Goal: Task Accomplishment & Management: Manage account settings

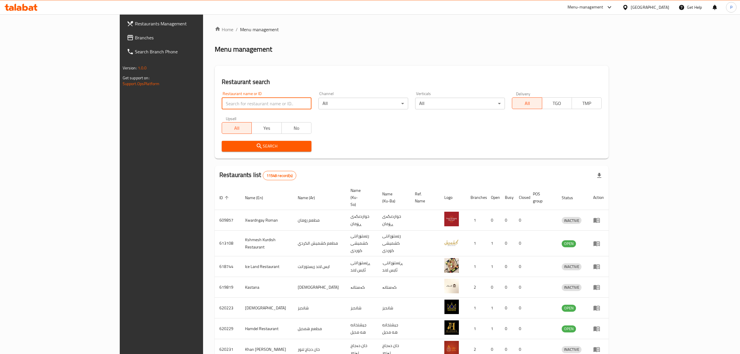
click at [222, 108] on input "search" at bounding box center [267, 104] width 90 height 12
type input "k"
type input "ad meals"
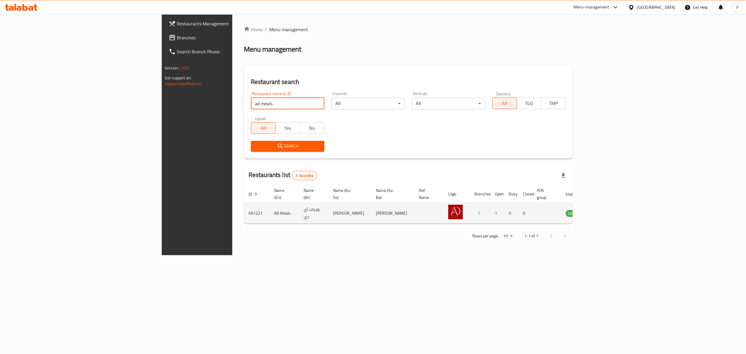
click at [603, 211] on icon "enhanced table" at bounding box center [599, 213] width 6 height 5
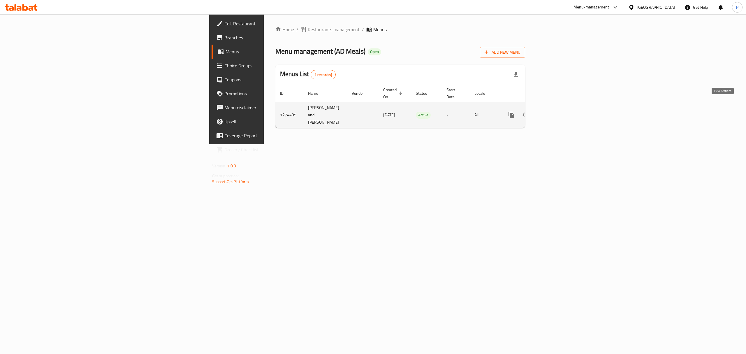
click at [560, 108] on link "enhanced table" at bounding box center [553, 115] width 14 height 14
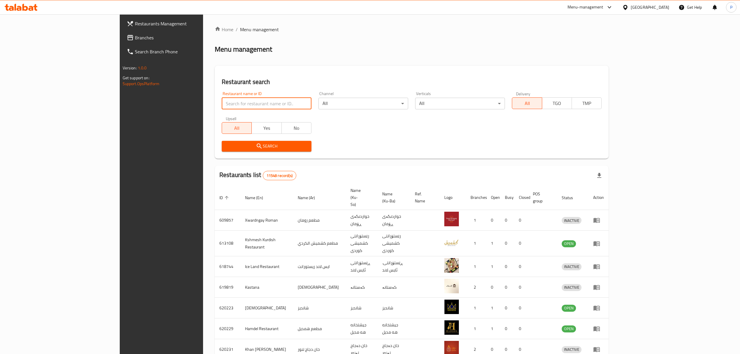
click at [222, 101] on input "search" at bounding box center [267, 104] width 90 height 12
type input "ad meals"
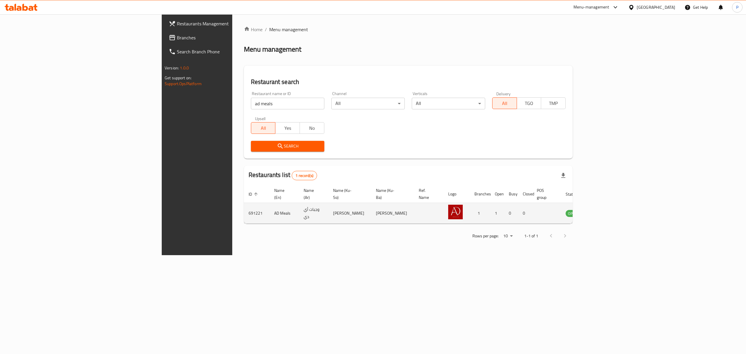
click at [612, 204] on td "enhanced table" at bounding box center [602, 213] width 20 height 21
click at [603, 210] on icon "enhanced table" at bounding box center [599, 213] width 7 height 7
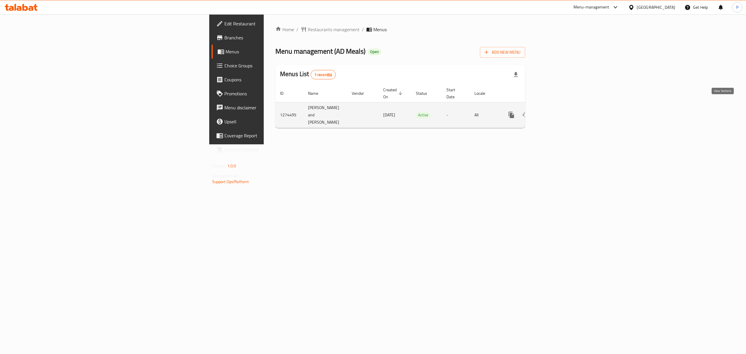
click at [560, 108] on link "enhanced table" at bounding box center [553, 115] width 14 height 14
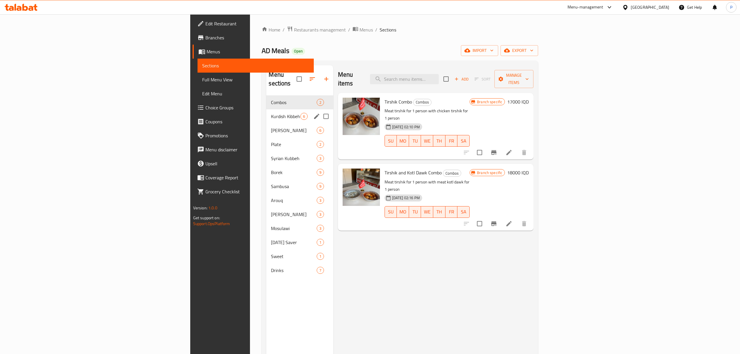
click at [271, 113] on span "Kurdish Kibbeh" at bounding box center [285, 116] width 29 height 7
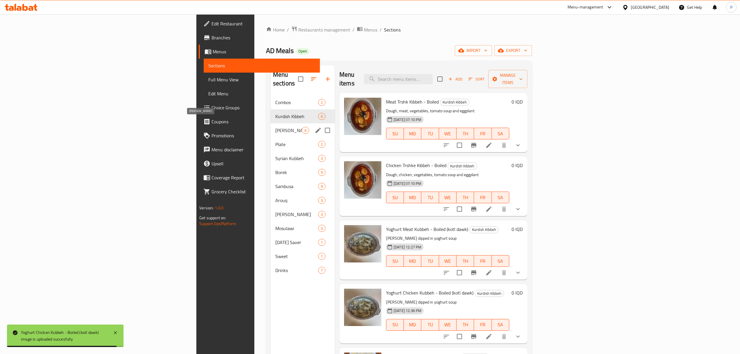
click at [275, 127] on span "[PERSON_NAME]" at bounding box center [288, 130] width 27 height 7
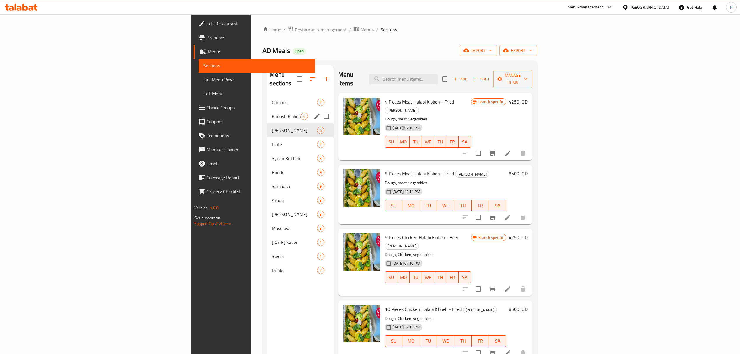
click at [272, 113] on span "Kurdish Kibbeh" at bounding box center [286, 116] width 29 height 7
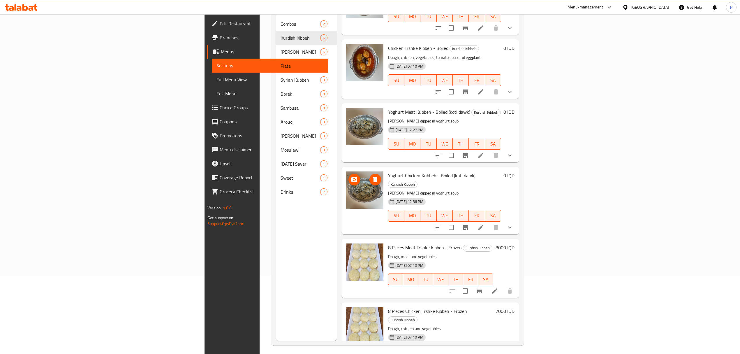
scroll to position [82, 0]
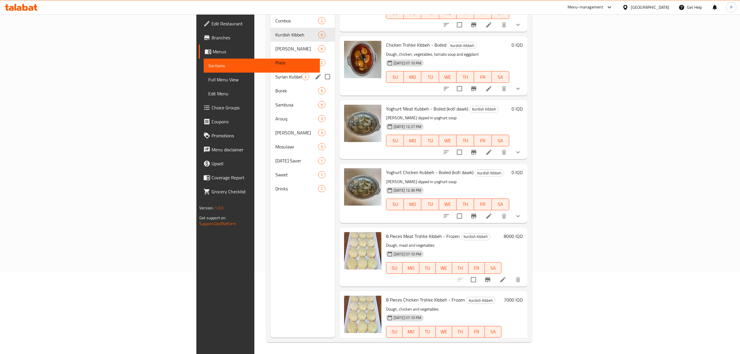
drag, startPoint x: 154, startPoint y: 64, endPoint x: 165, endPoint y: 80, distance: 19.2
click at [275, 73] on span "Syrian Kubbeh" at bounding box center [288, 76] width 27 height 7
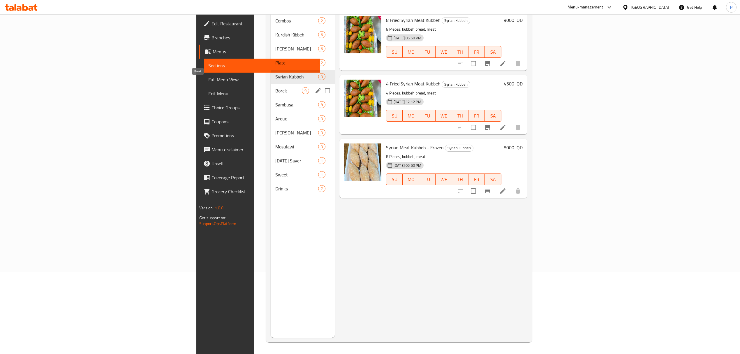
click at [275, 87] on span "Borek" at bounding box center [288, 90] width 27 height 7
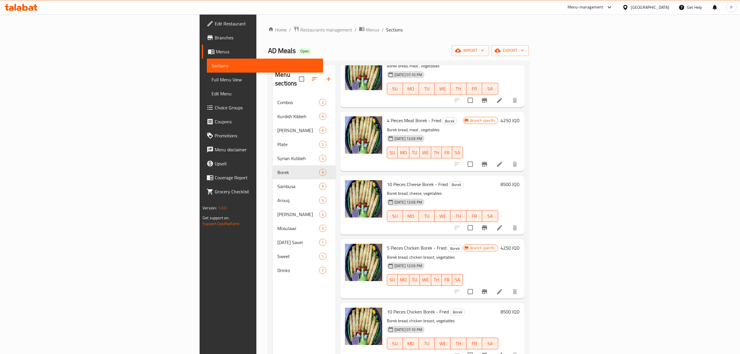
scroll to position [117, 0]
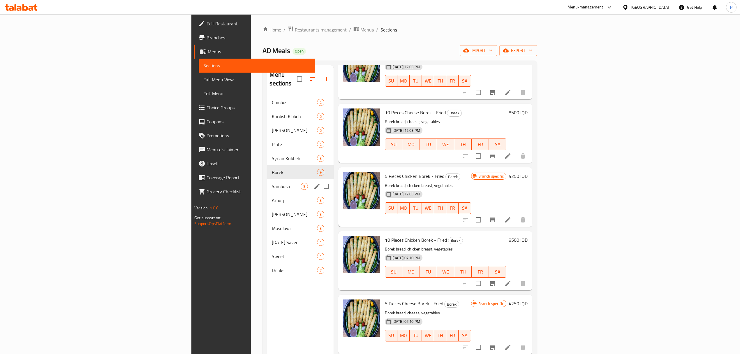
click at [272, 183] on span "Sambusa" at bounding box center [286, 186] width 29 height 7
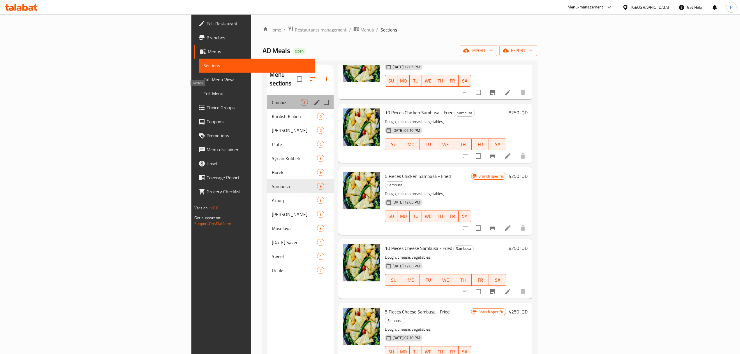
click at [272, 99] on span "Combos" at bounding box center [286, 102] width 29 height 7
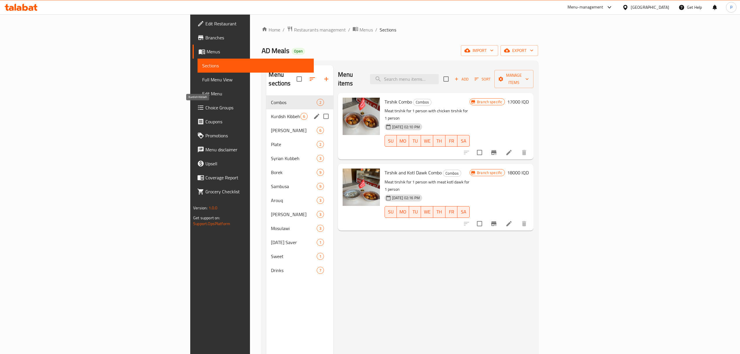
click at [271, 113] on span "Kurdish Kibbeh" at bounding box center [285, 116] width 29 height 7
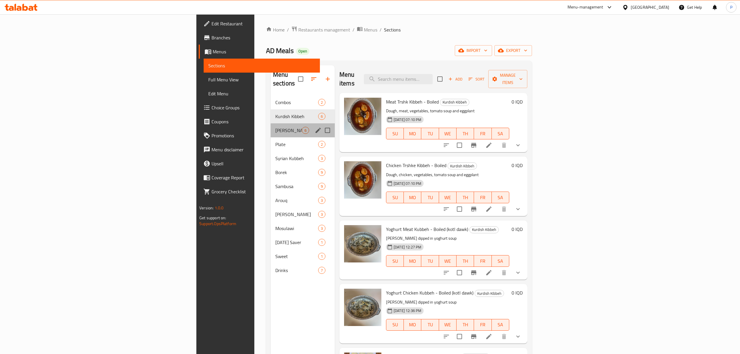
click at [271, 123] on div "Halabi Kibbeh 6" at bounding box center [303, 130] width 64 height 14
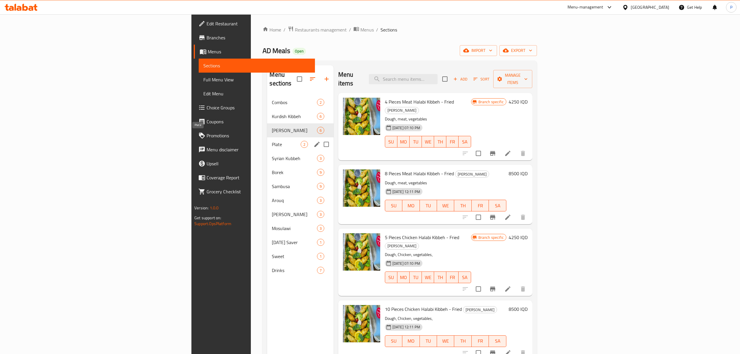
click at [272, 141] on span "Plate" at bounding box center [286, 144] width 29 height 7
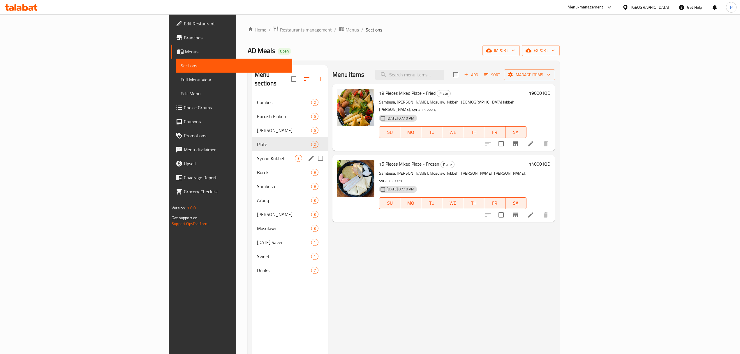
click at [252, 151] on div "Syrian Kubbeh 3" at bounding box center [290, 158] width 76 height 14
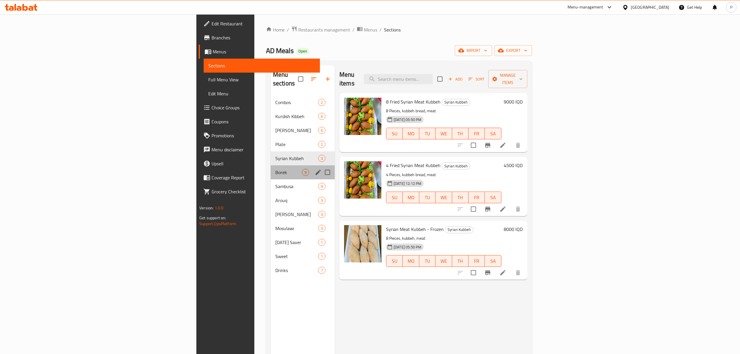
click at [271, 165] on div "Borek 9" at bounding box center [303, 172] width 64 height 14
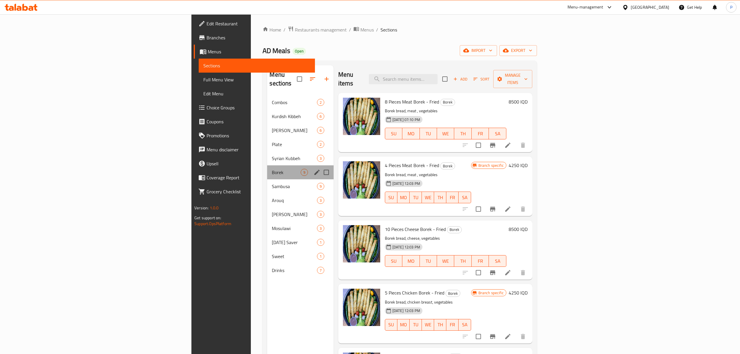
click at [267, 170] on div "Borek 9" at bounding box center [300, 172] width 66 height 14
click at [272, 183] on span "Sambusa" at bounding box center [286, 186] width 29 height 7
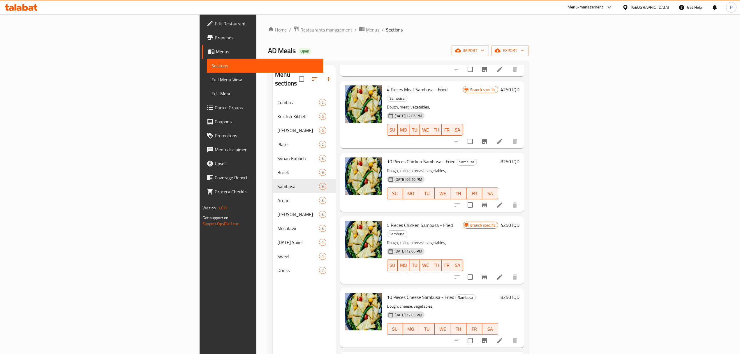
scroll to position [194, 0]
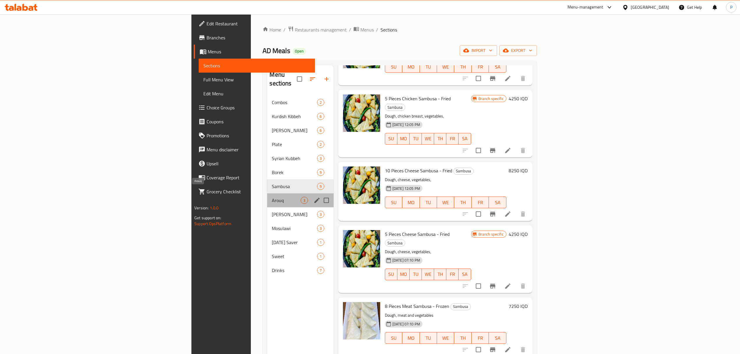
click at [272, 197] on span "Arouq" at bounding box center [286, 200] width 29 height 7
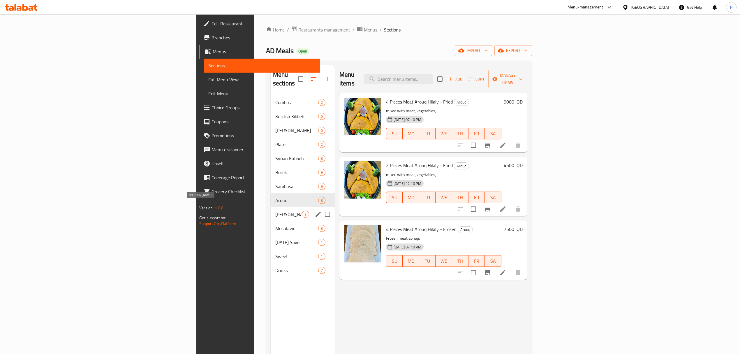
click at [275, 211] on span "[PERSON_NAME]" at bounding box center [288, 214] width 27 height 7
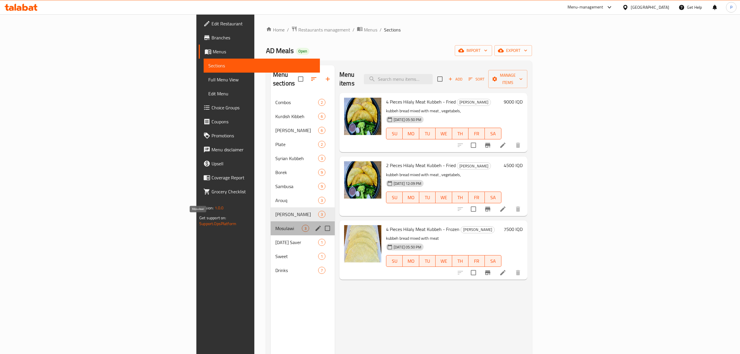
click at [275, 225] on span "Mosulawi" at bounding box center [288, 228] width 27 height 7
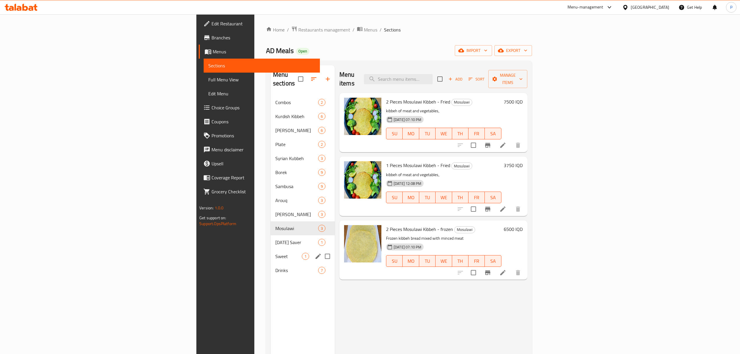
click at [271, 225] on div "Mosulawi 3" at bounding box center [303, 228] width 64 height 14
click at [275, 239] on span "[DATE] Saver" at bounding box center [288, 242] width 27 height 7
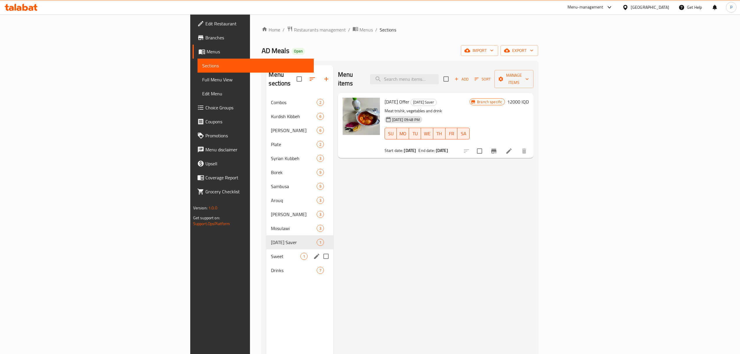
click at [266, 252] on div "Sweet 1" at bounding box center [299, 256] width 67 height 14
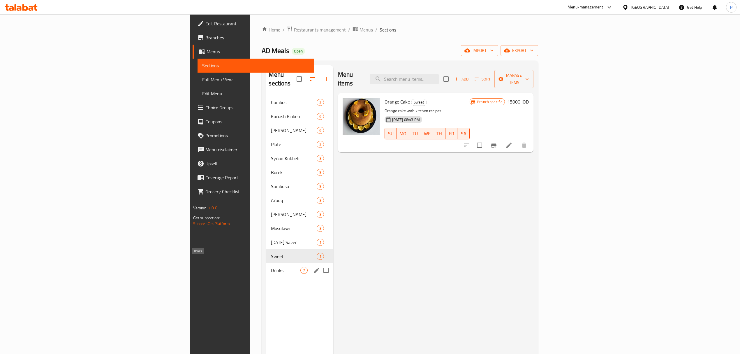
click at [271, 267] on span "Drinks" at bounding box center [285, 270] width 29 height 7
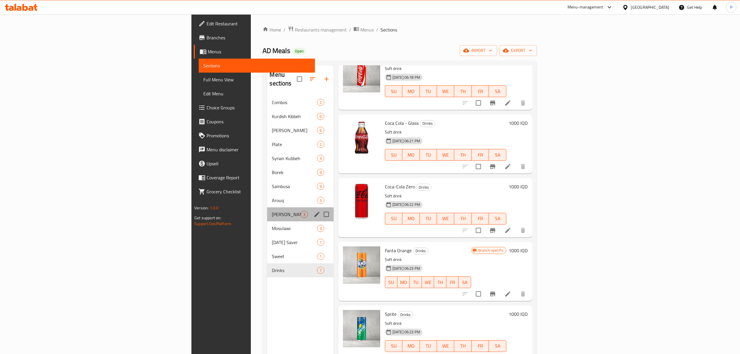
click at [267, 207] on div "Hilaly Kubbeh 3" at bounding box center [300, 214] width 66 height 14
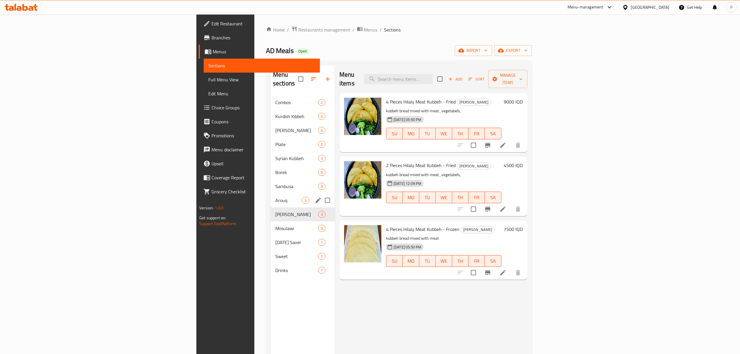
click at [271, 193] on div "Arouq 3" at bounding box center [303, 200] width 64 height 14
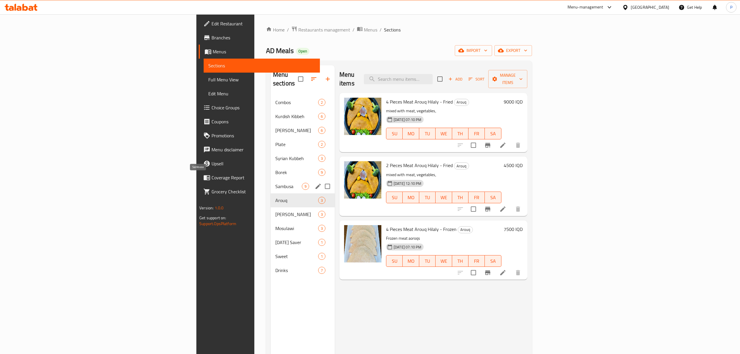
click at [275, 183] on span "Sambusa" at bounding box center [288, 186] width 27 height 7
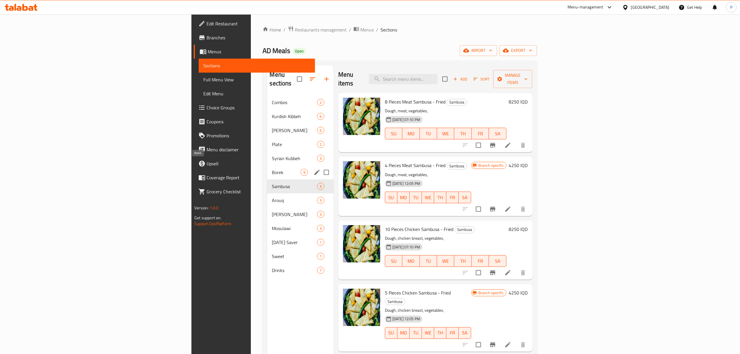
click at [272, 169] on span "Borek" at bounding box center [286, 172] width 29 height 7
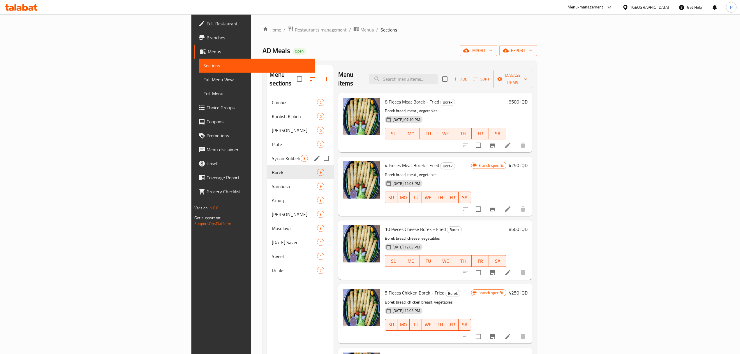
click at [267, 151] on div "Syrian Kubbeh 3" at bounding box center [300, 158] width 66 height 14
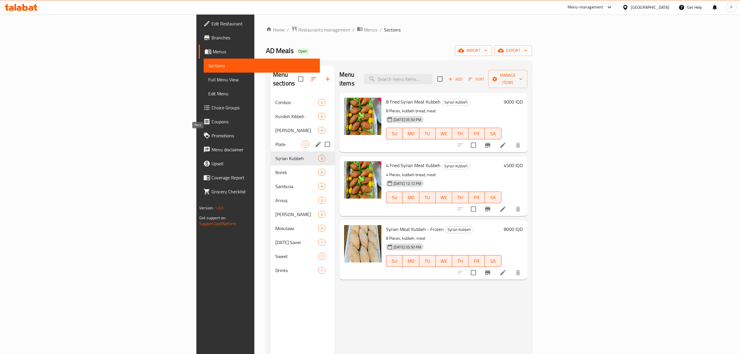
click at [271, 137] on div "Plate 2" at bounding box center [303, 144] width 64 height 14
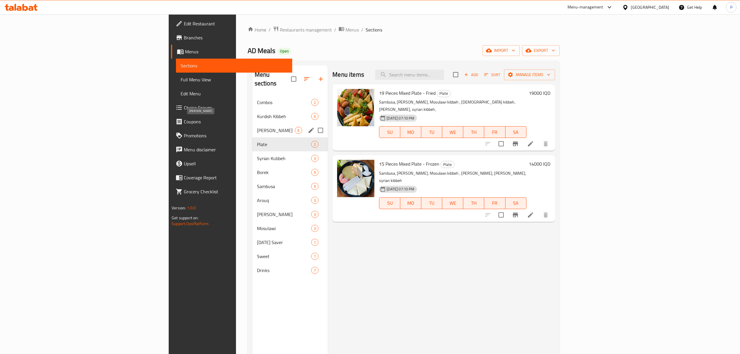
click at [257, 127] on span "[PERSON_NAME]" at bounding box center [276, 130] width 38 height 7
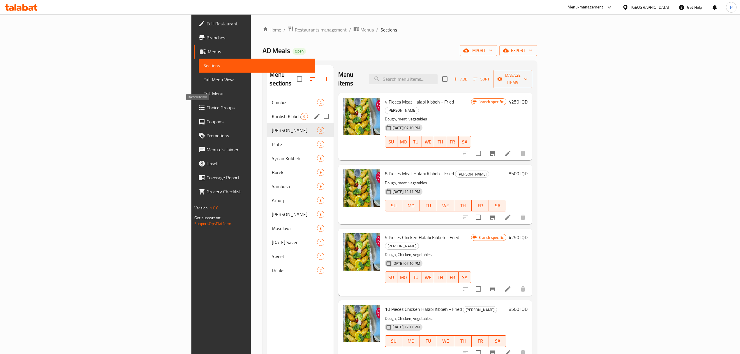
click at [272, 113] on span "Kurdish Kibbeh" at bounding box center [286, 116] width 29 height 7
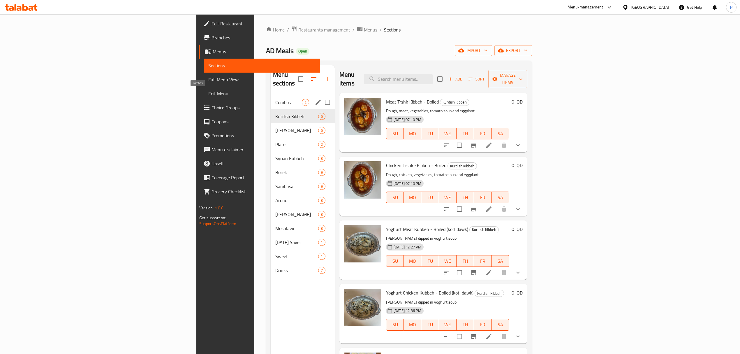
click at [275, 99] on span "Combos" at bounding box center [288, 102] width 27 height 7
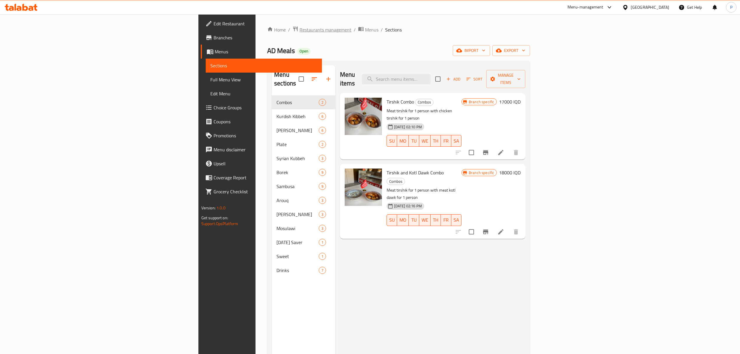
click at [300, 29] on span "Restaurants management" at bounding box center [326, 29] width 52 height 7
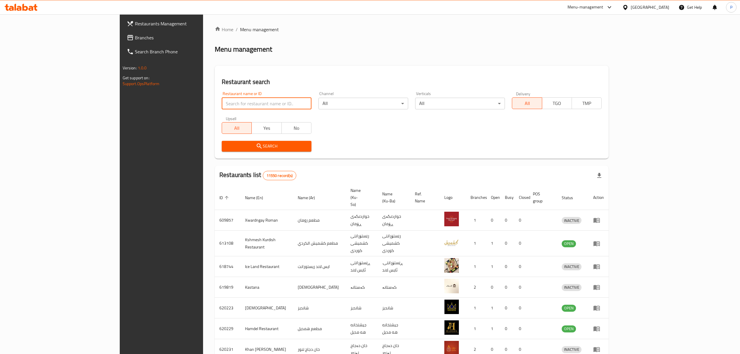
drag, startPoint x: 219, startPoint y: 106, endPoint x: 216, endPoint y: 104, distance: 3.5
click at [222, 106] on input "search" at bounding box center [267, 104] width 90 height 12
click at [303, 132] on div "Restaurant name or ID Restaurant name or ID Channel All ​ Verticals All ​ Deliv…" at bounding box center [411, 121] width 387 height 67
click at [218, 115] on div "Upsell All Yes No" at bounding box center [266, 125] width 97 height 24
drag, startPoint x: 217, startPoint y: 98, endPoint x: 212, endPoint y: 102, distance: 6.5
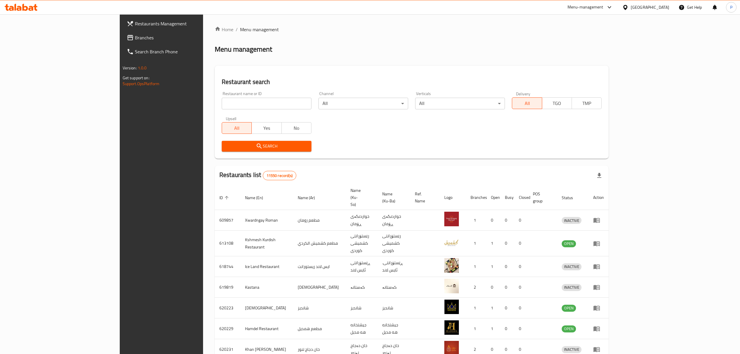
click at [222, 102] on input "search" at bounding box center [267, 104] width 90 height 12
type input "ad meals"
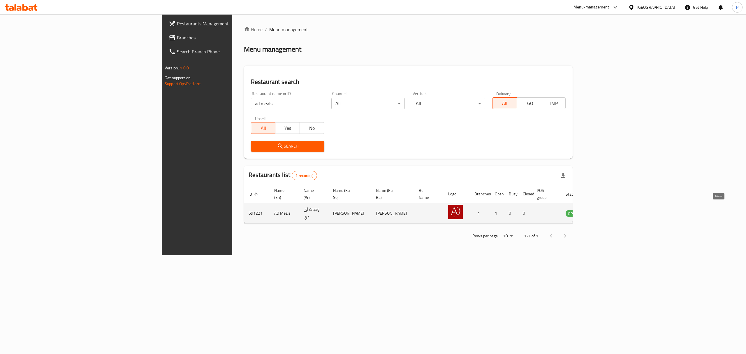
click at [603, 211] on icon "enhanced table" at bounding box center [599, 213] width 6 height 5
